Goal: Task Accomplishment & Management: Use online tool/utility

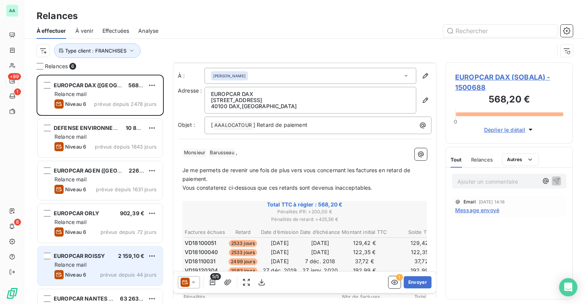
scroll to position [11, 0]
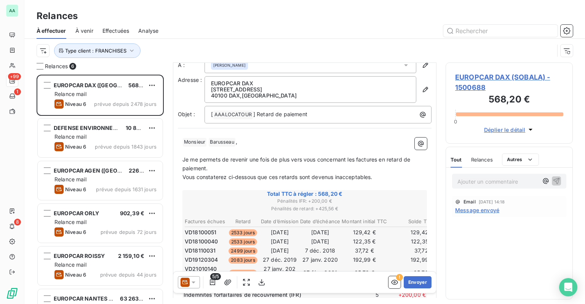
click at [193, 283] on icon at bounding box center [194, 282] width 8 height 8
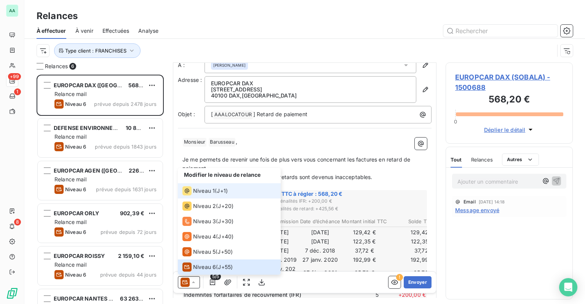
click at [207, 196] on li "Niveau 1 ( J+1 )" at bounding box center [229, 190] width 103 height 15
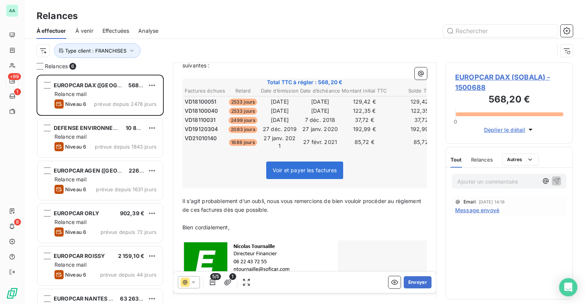
scroll to position [100, 0]
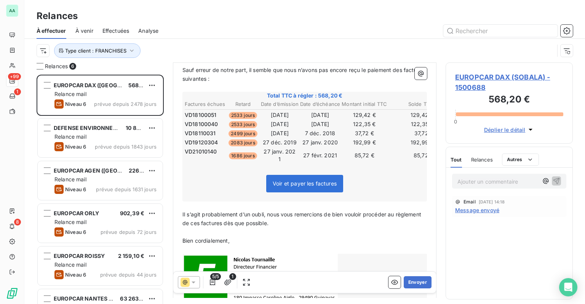
click at [474, 210] on span "Message envoyé" at bounding box center [477, 210] width 44 height 8
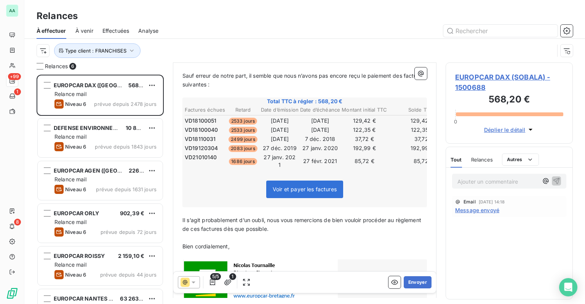
scroll to position [139, 0]
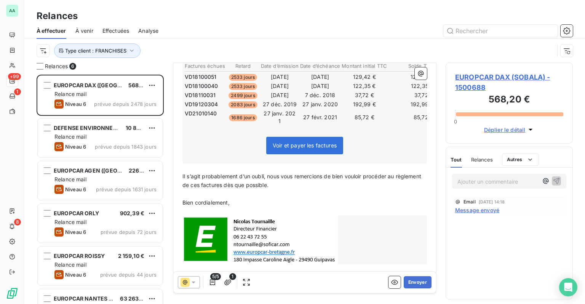
click at [196, 279] on icon at bounding box center [194, 282] width 8 height 8
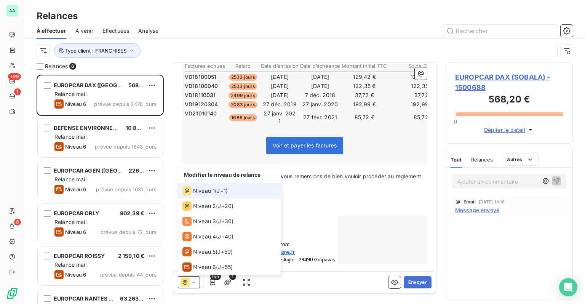
click at [207, 191] on span "Niveau 1" at bounding box center [204, 191] width 22 height 8
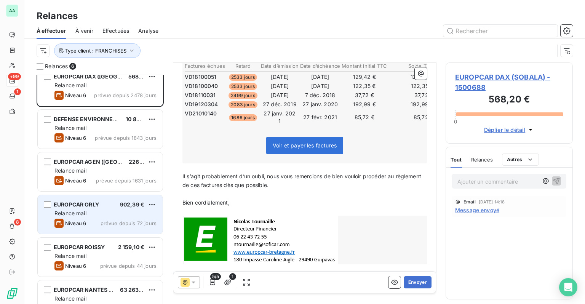
scroll to position [0, 0]
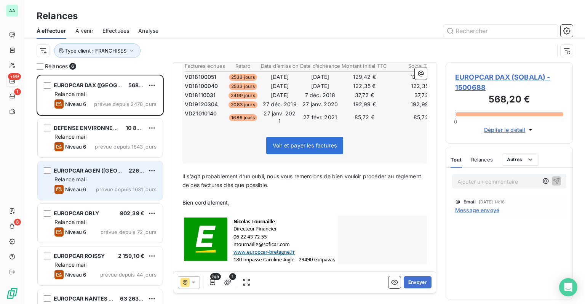
click at [109, 182] on div "Relance mail" at bounding box center [105, 179] width 102 height 8
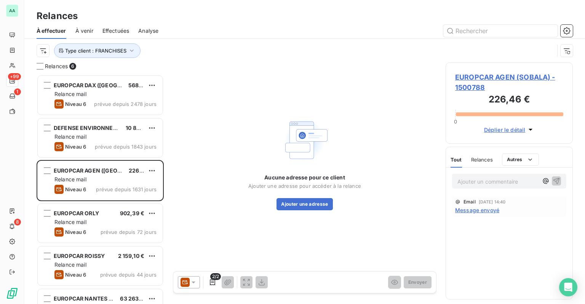
click at [480, 90] on span "EUROPCAR AGEN (SOBALA) - 1500788" at bounding box center [509, 82] width 108 height 21
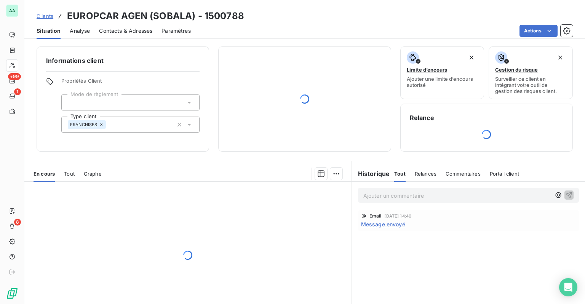
click at [140, 35] on div "Contacts & Adresses" at bounding box center [125, 31] width 53 height 16
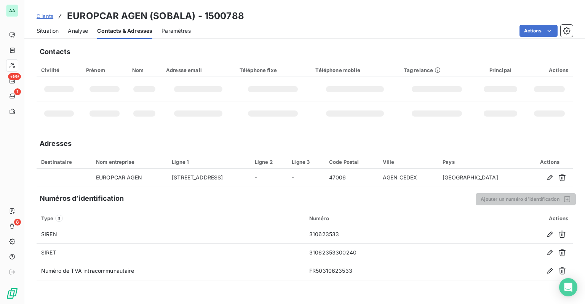
click at [133, 99] on td at bounding box center [145, 89] width 34 height 24
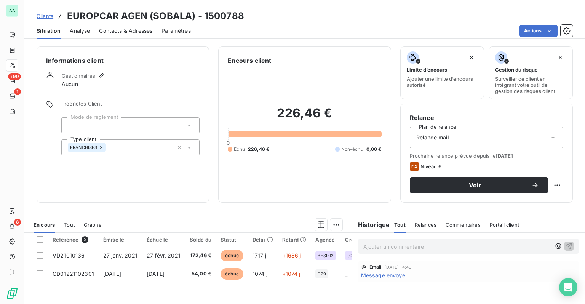
click at [124, 35] on div "Contacts & Adresses" at bounding box center [125, 31] width 53 height 16
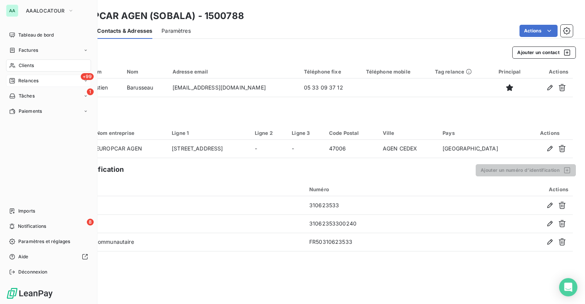
click at [24, 80] on span "Relances" at bounding box center [28, 80] width 20 height 7
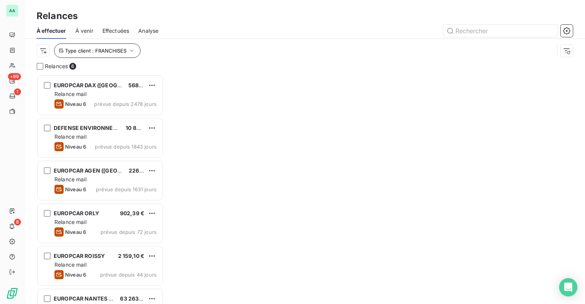
scroll to position [223, 121]
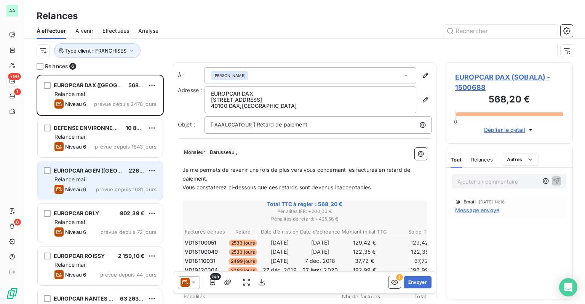
click at [97, 177] on div "Relance mail" at bounding box center [105, 179] width 102 height 8
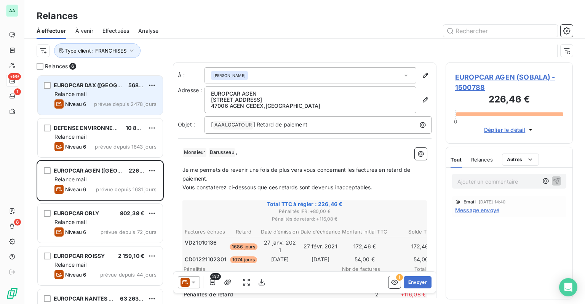
click at [107, 92] on div "Relance mail" at bounding box center [105, 94] width 102 height 8
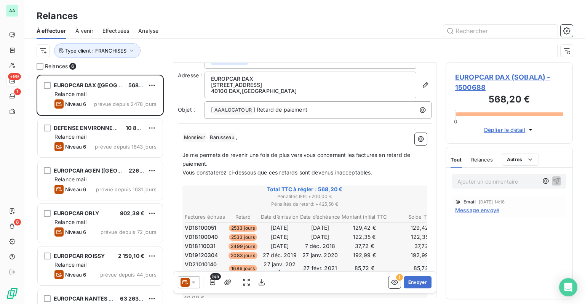
scroll to position [38, 0]
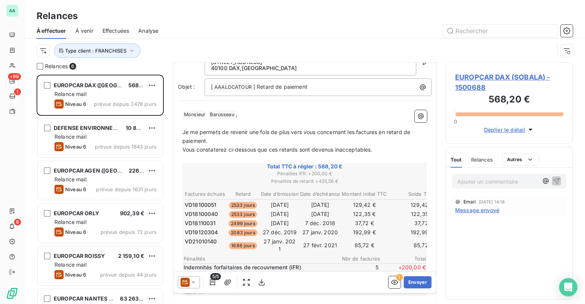
click at [198, 278] on div at bounding box center [189, 282] width 22 height 12
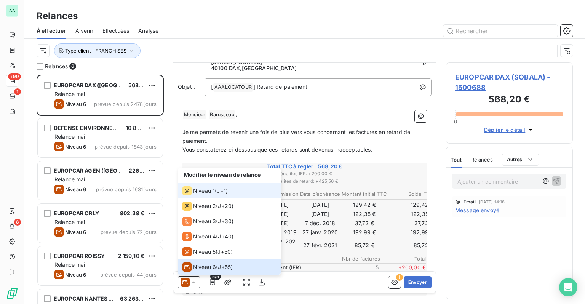
click at [201, 190] on span "Niveau 1" at bounding box center [204, 191] width 22 height 8
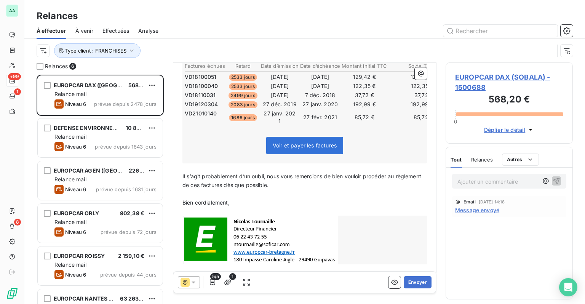
scroll to position [24, 0]
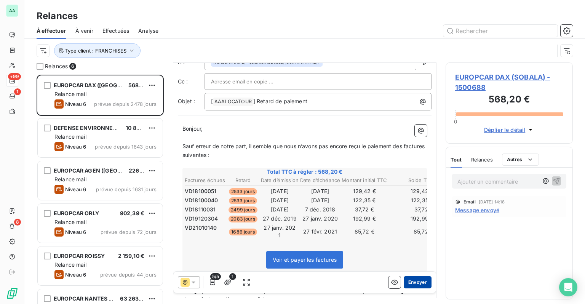
click at [414, 281] on button "Envoyer" at bounding box center [418, 282] width 28 height 12
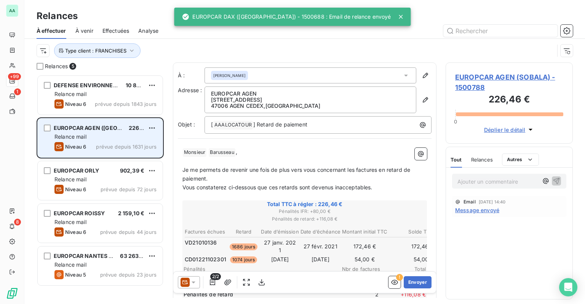
click at [110, 139] on div "Relance mail" at bounding box center [105, 137] width 102 height 8
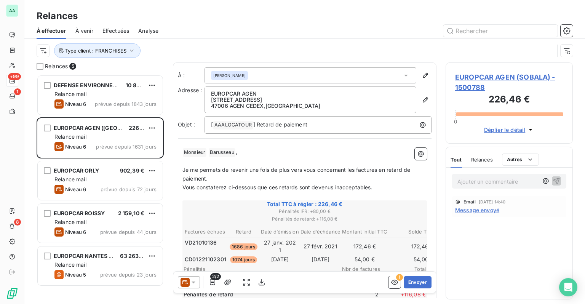
click at [189, 284] on icon at bounding box center [184, 282] width 9 height 9
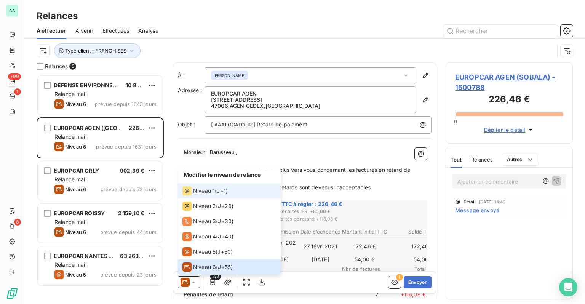
click at [203, 190] on span "Niveau 1" at bounding box center [204, 191] width 22 height 8
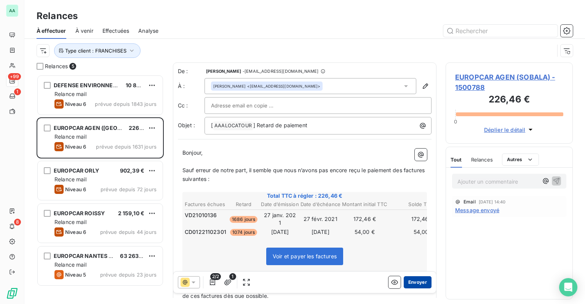
click at [413, 283] on button "Envoyer" at bounding box center [418, 282] width 28 height 12
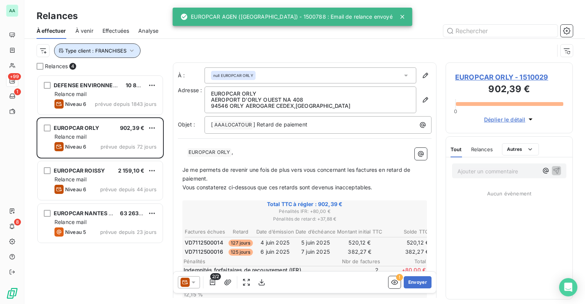
click at [125, 49] on span "Type client : FRANCHISES" at bounding box center [95, 51] width 61 height 6
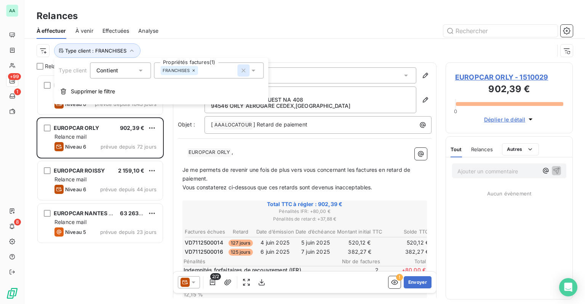
click at [241, 71] on icon "button" at bounding box center [243, 71] width 8 height 8
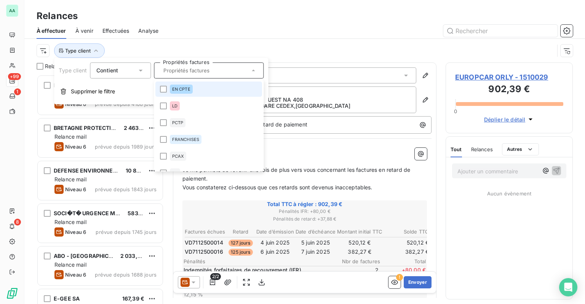
scroll to position [223, 121]
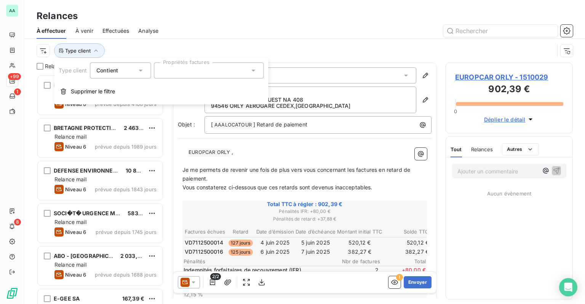
click at [269, 46] on div "Type client" at bounding box center [295, 50] width 517 height 14
